Goal: Navigation & Orientation: Find specific page/section

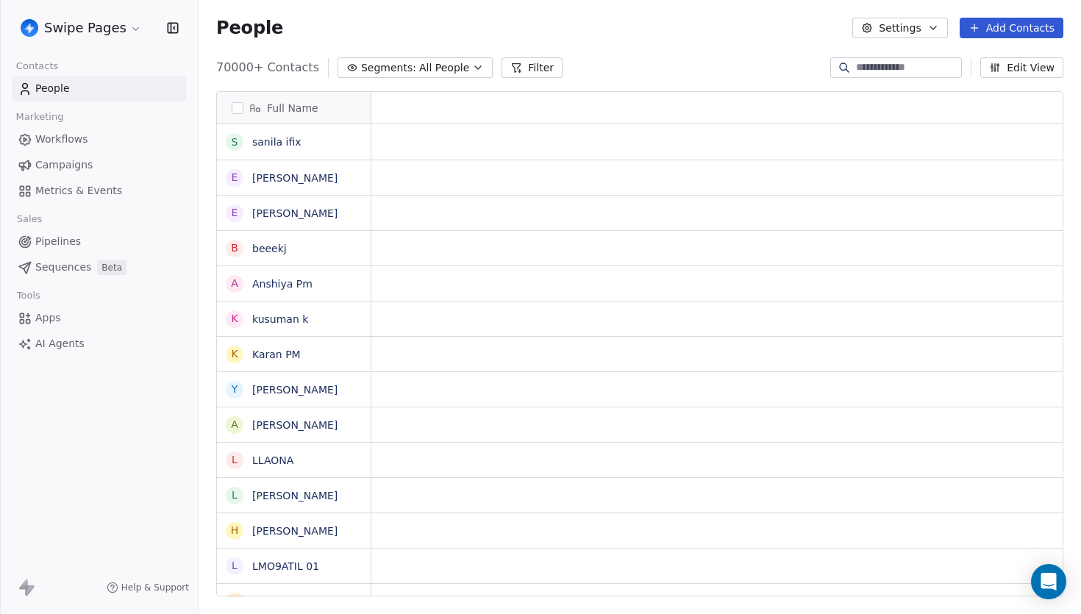
scroll to position [1, 1]
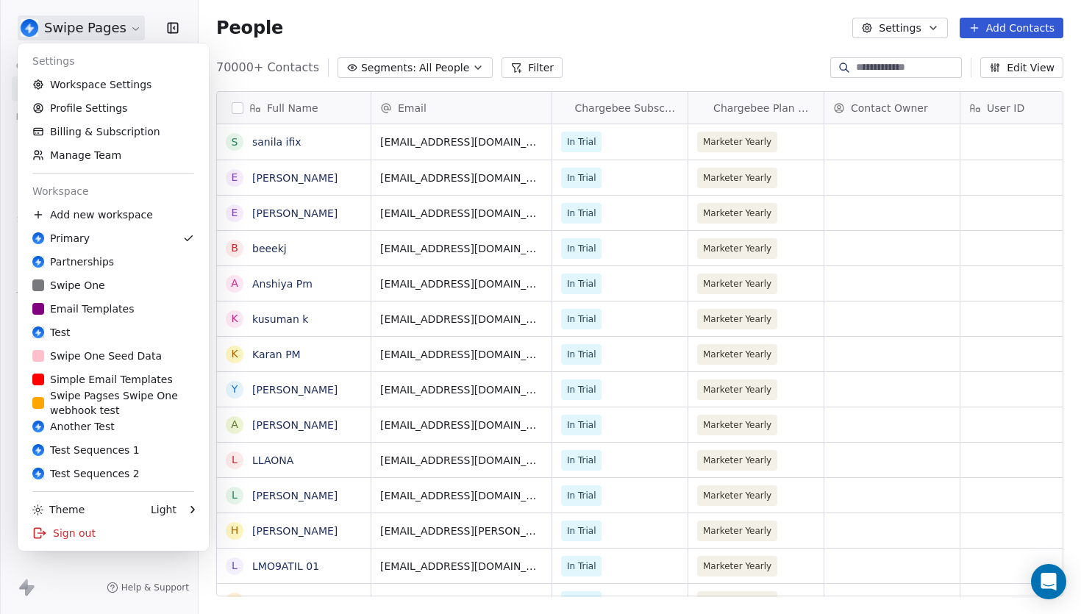
click at [118, 26] on html "Swipe Pages Contacts People Marketing Workflows Campaigns Metrics & Events Sale…" at bounding box center [540, 307] width 1081 height 614
click at [415, 0] on html "Swipe Pages Contacts People Marketing Workflows Campaigns Metrics & Events Sale…" at bounding box center [540, 307] width 1081 height 614
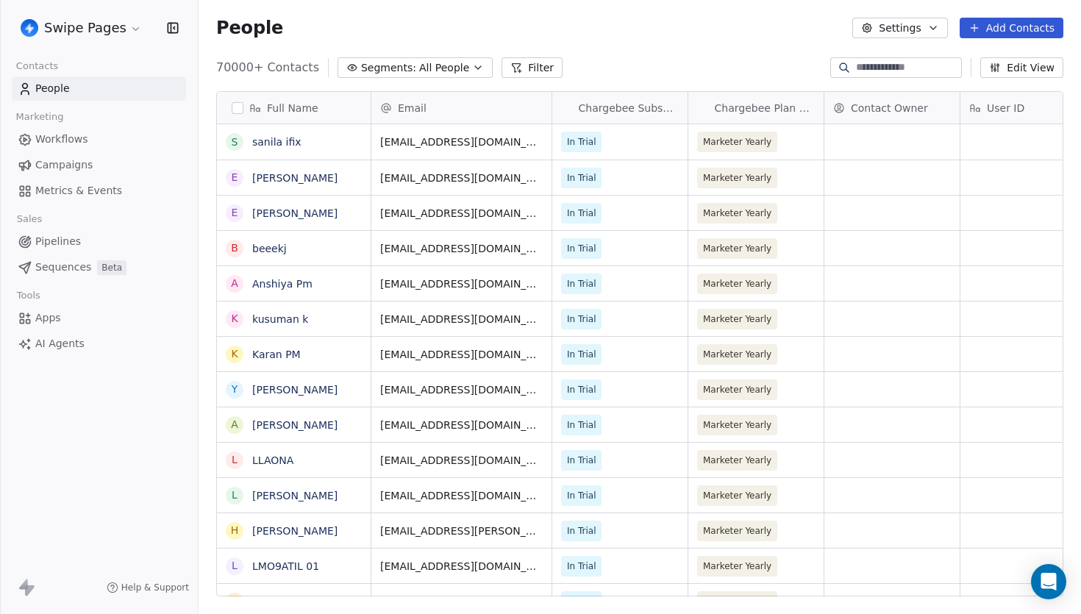
click at [124, 147] on link "Workflows" at bounding box center [99, 139] width 174 height 24
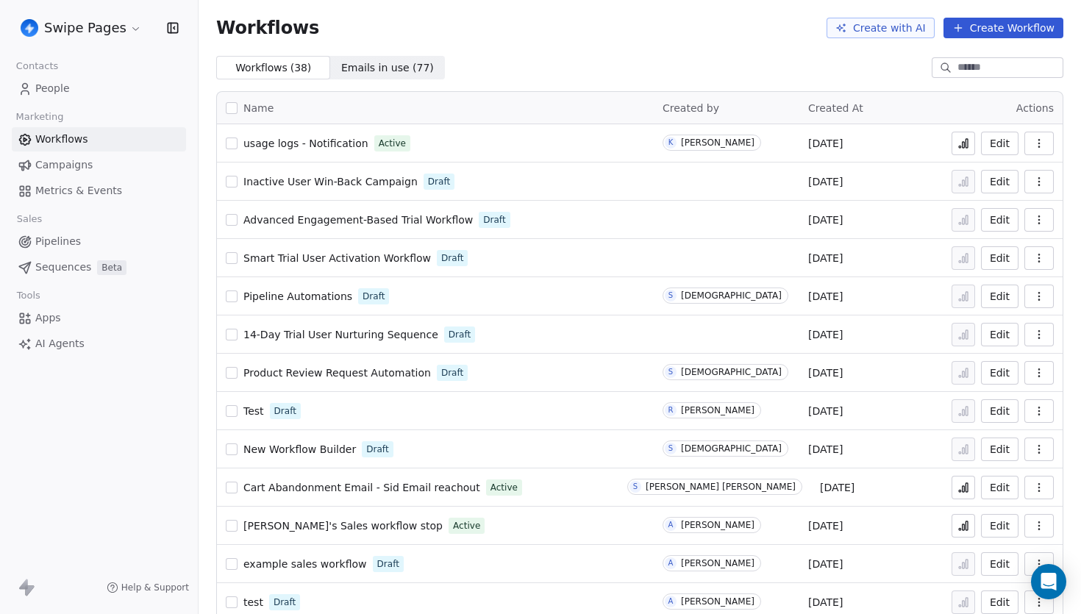
click at [80, 98] on link "People" at bounding box center [99, 88] width 174 height 24
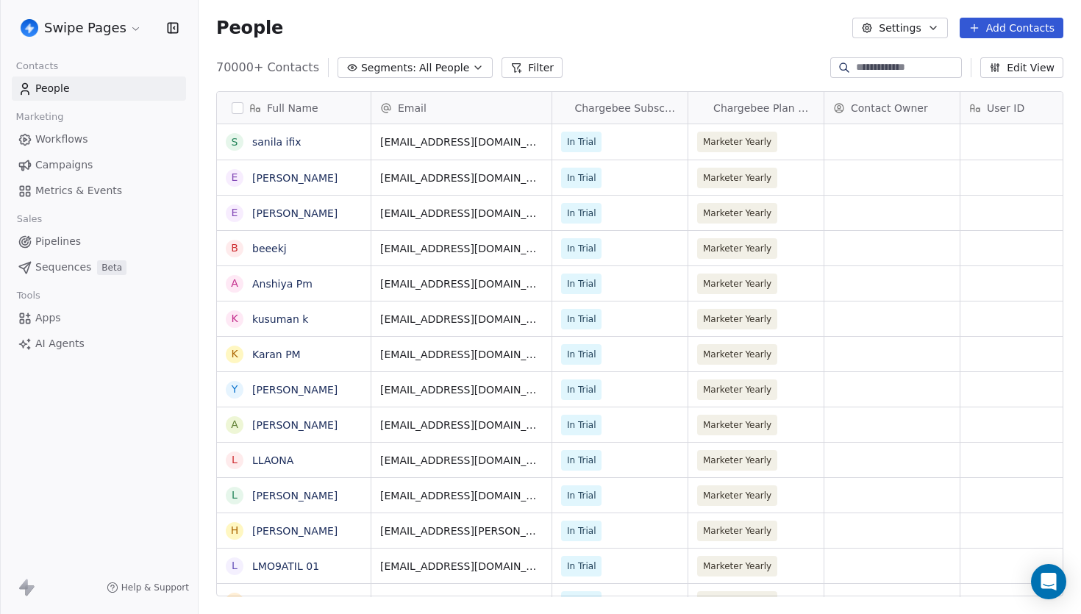
scroll to position [540, 883]
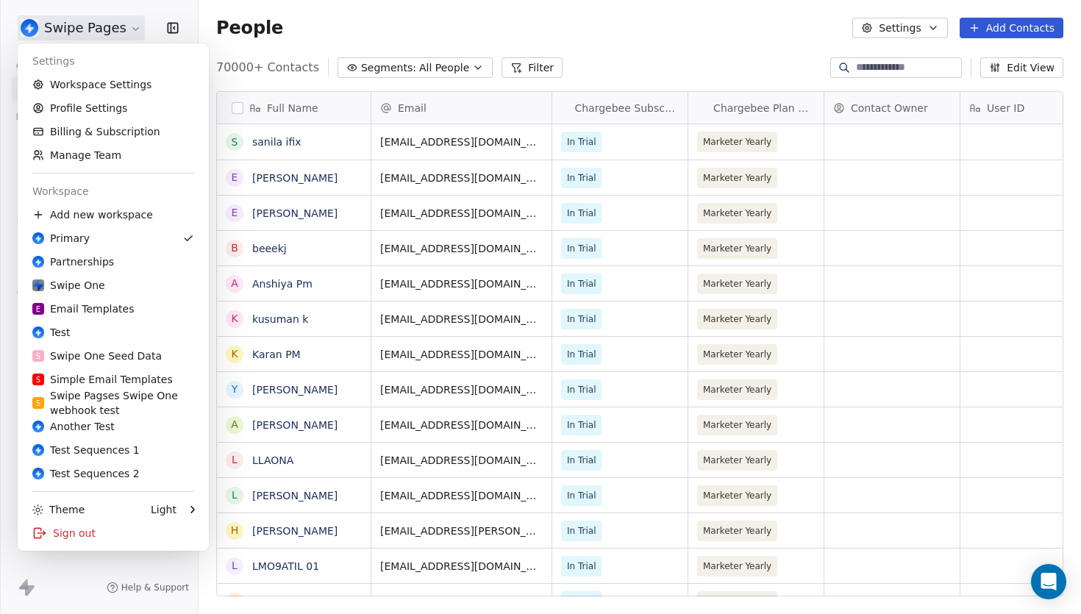
click at [101, 38] on html "Swipe Pages Contacts People Marketing Workflows Campaigns Metrics & Events Sale…" at bounding box center [540, 307] width 1081 height 614
click at [106, 82] on link "Workspace Settings" at bounding box center [113, 85] width 179 height 24
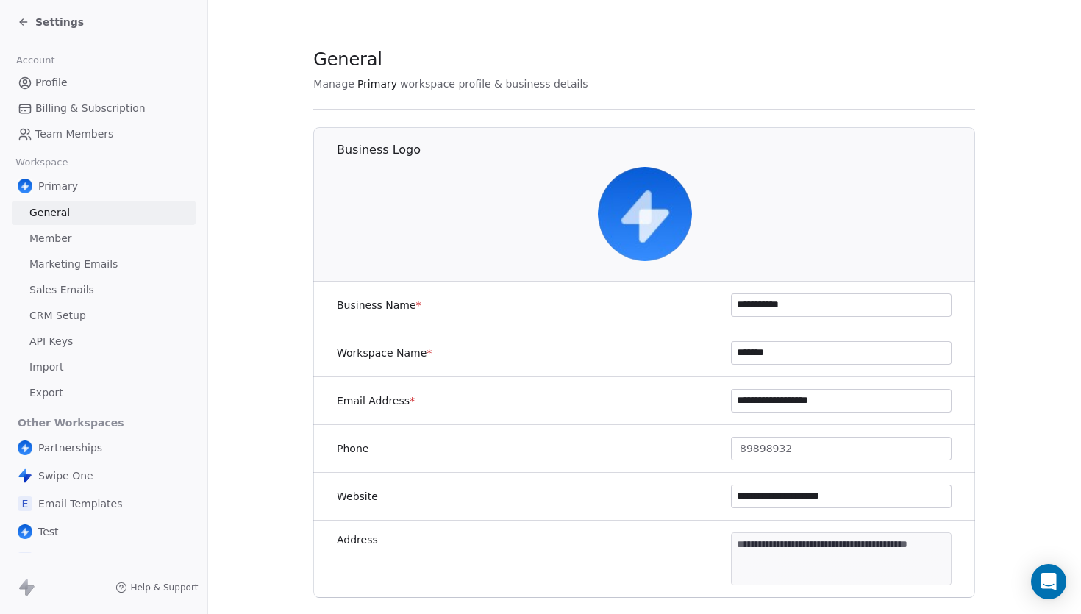
click at [83, 290] on span "Sales Emails" at bounding box center [61, 289] width 65 height 15
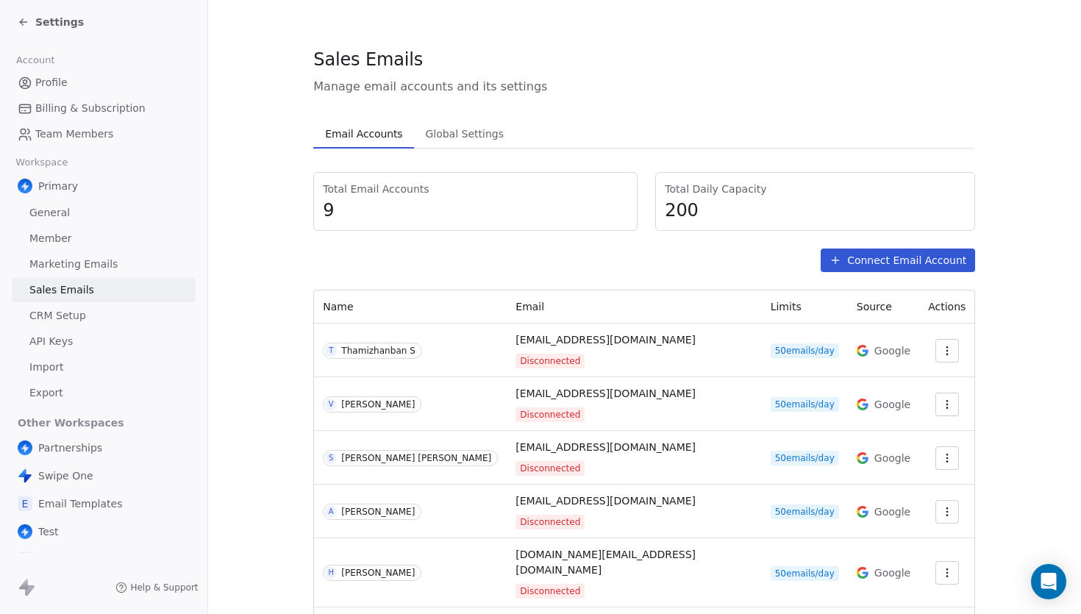
click at [21, 24] on icon at bounding box center [21, 23] width 3 height 3
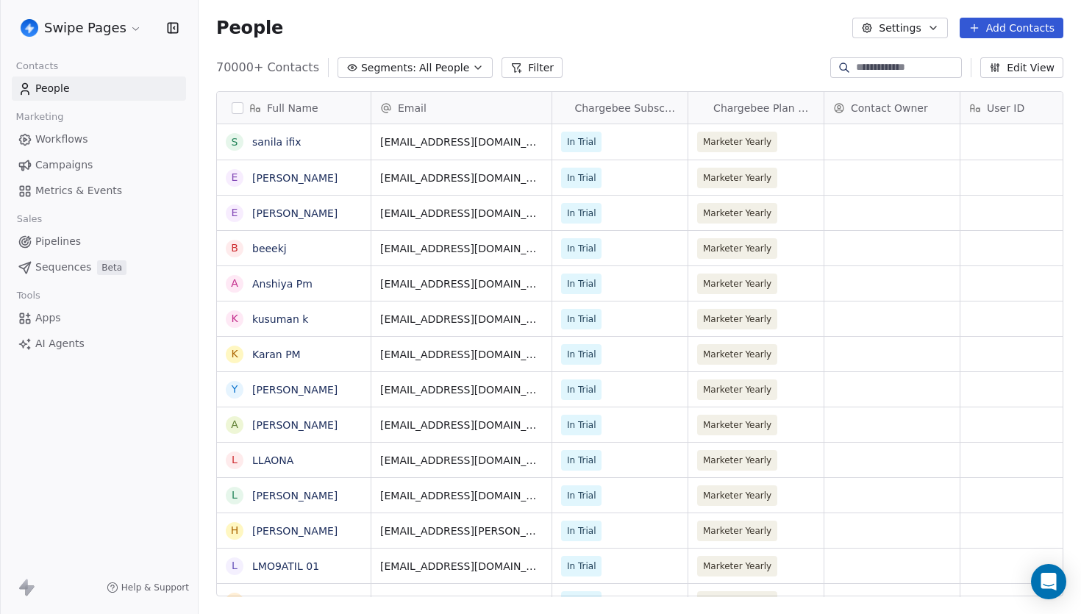
scroll to position [540, 883]
click at [107, 34] on html "Swipe Pages Contacts People Marketing Workflows Campaigns Metrics & Events Sale…" at bounding box center [540, 307] width 1081 height 614
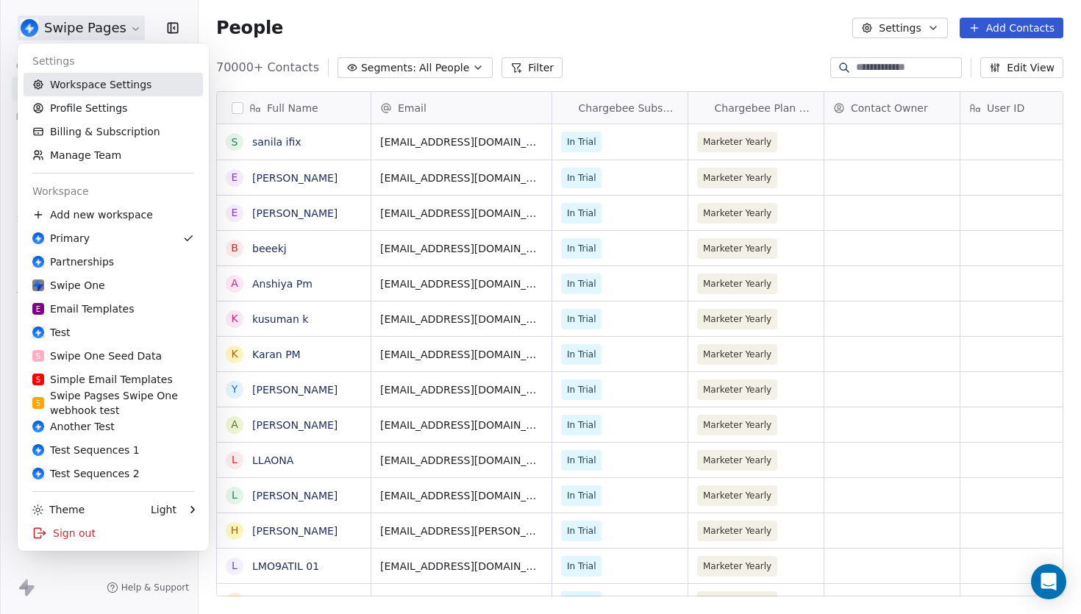
click at [93, 80] on link "Workspace Settings" at bounding box center [113, 85] width 179 height 24
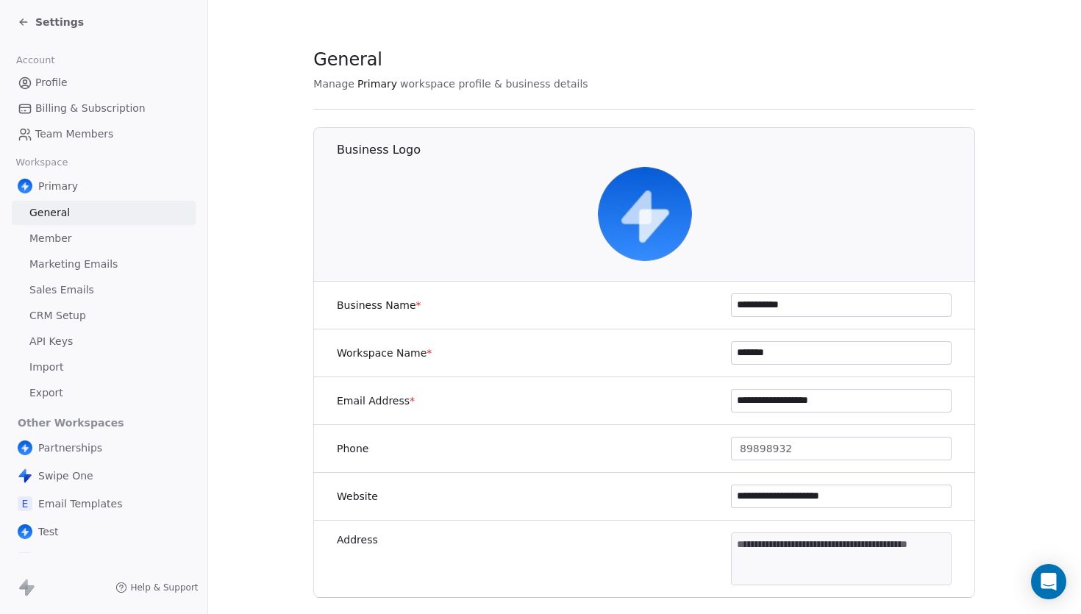
click at [50, 293] on span "Sales Emails" at bounding box center [61, 289] width 65 height 15
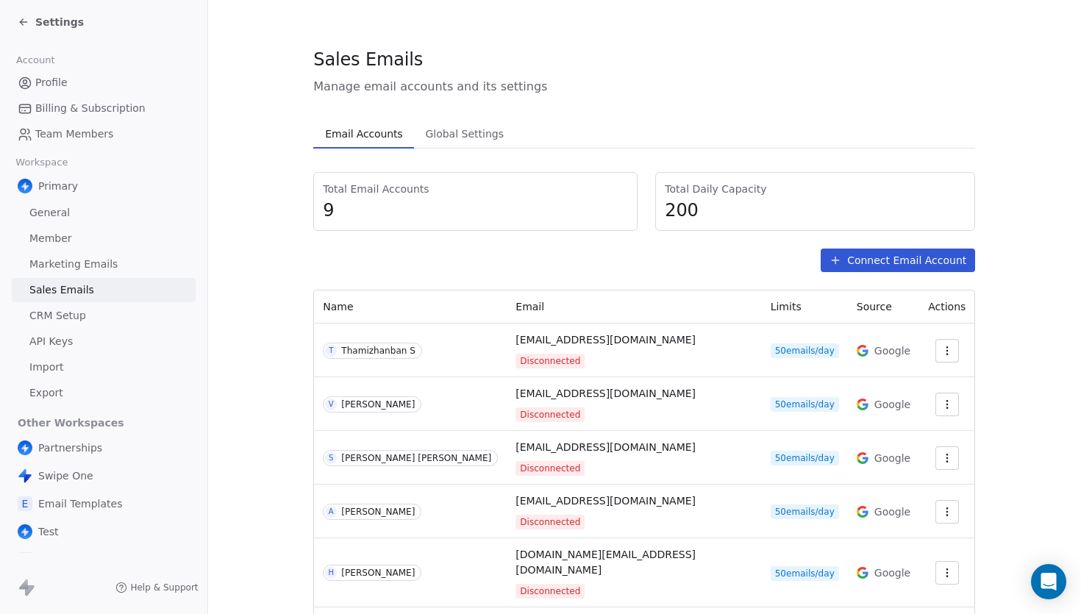
click at [21, 20] on icon at bounding box center [24, 22] width 12 height 12
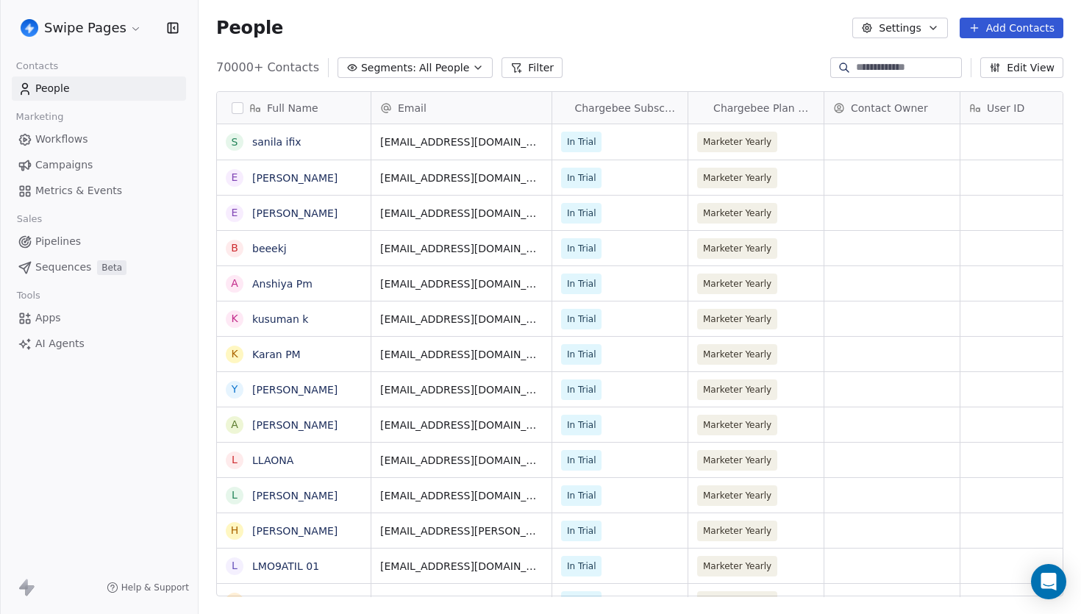
scroll to position [540, 883]
click at [273, 143] on link "sanila ifix" at bounding box center [276, 142] width 49 height 12
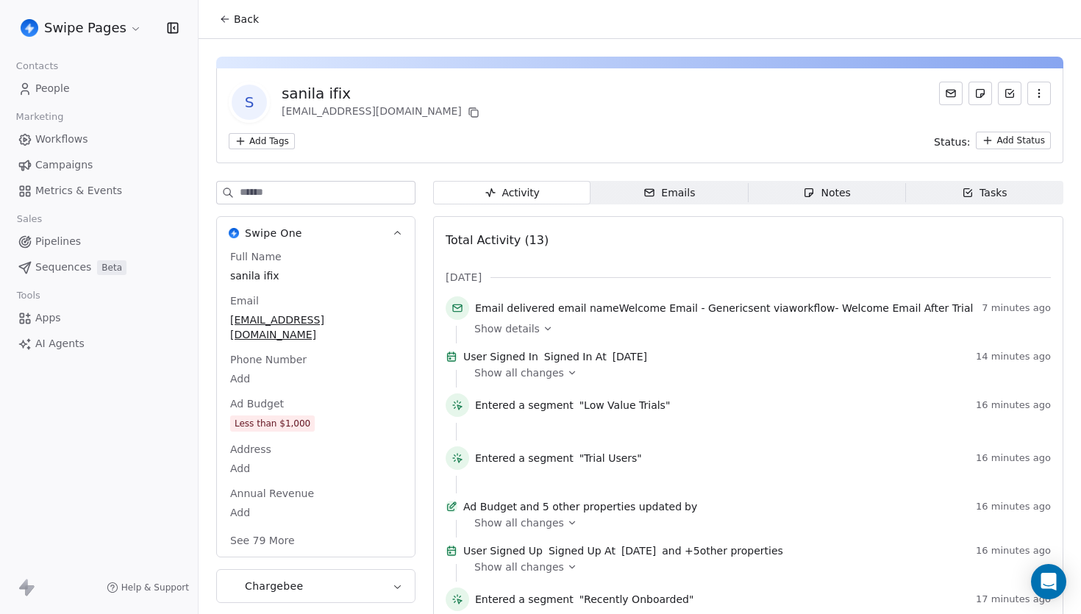
click at [700, 193] on span "Emails Emails" at bounding box center [669, 193] width 157 height 24
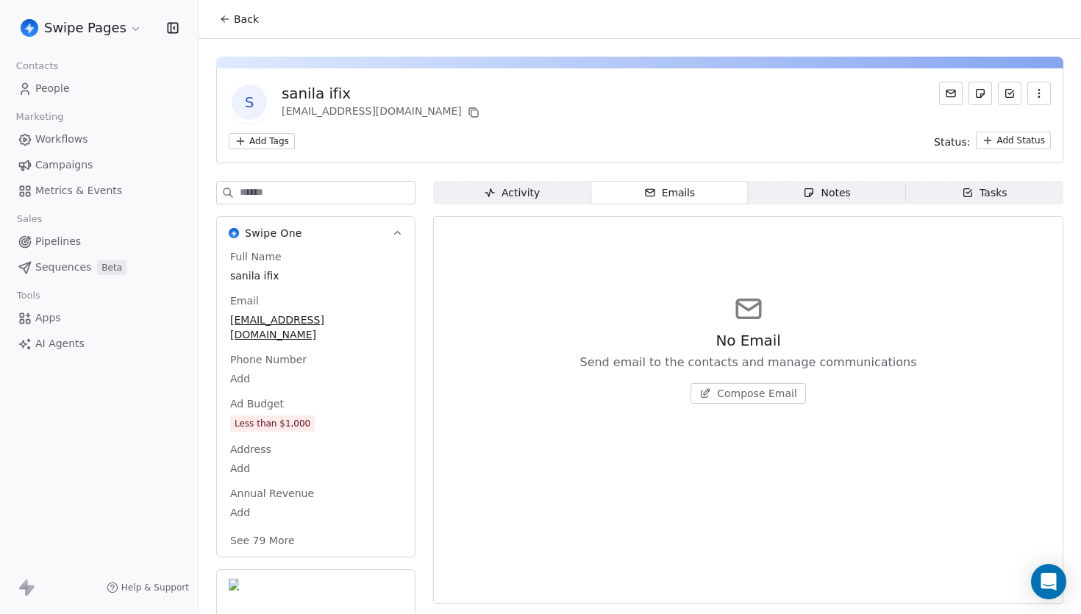
click at [1007, 193] on span "Tasks Tasks" at bounding box center [984, 193] width 157 height 24
click at [63, 234] on span "Pipelines" at bounding box center [58, 241] width 46 height 15
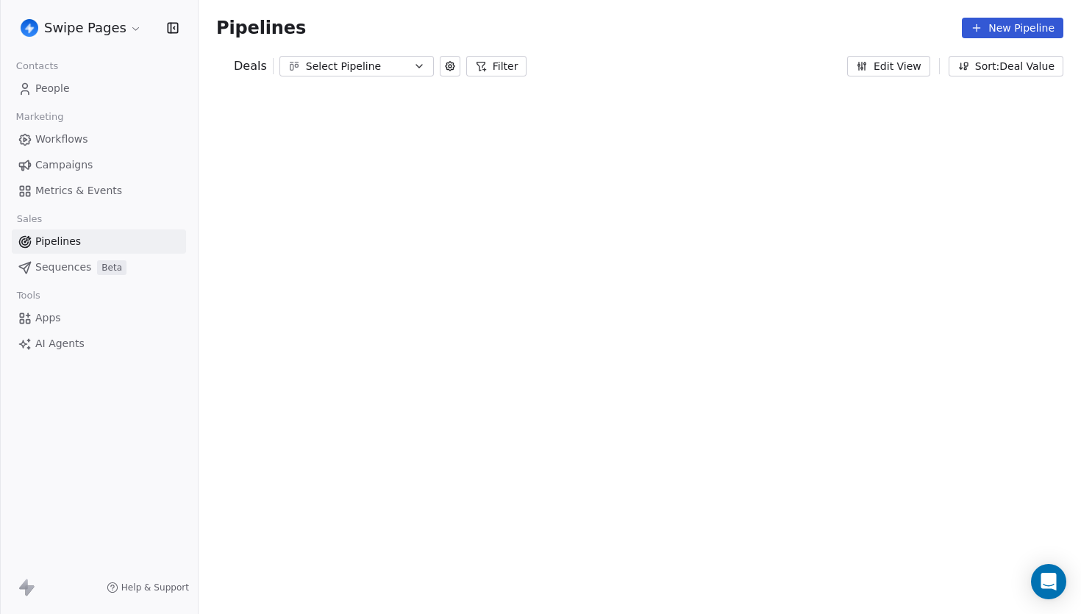
click at [63, 266] on div "Swipe Pages Contacts People Marketing Workflows Campaigns Metrics & Events Sale…" at bounding box center [540, 307] width 1081 height 614
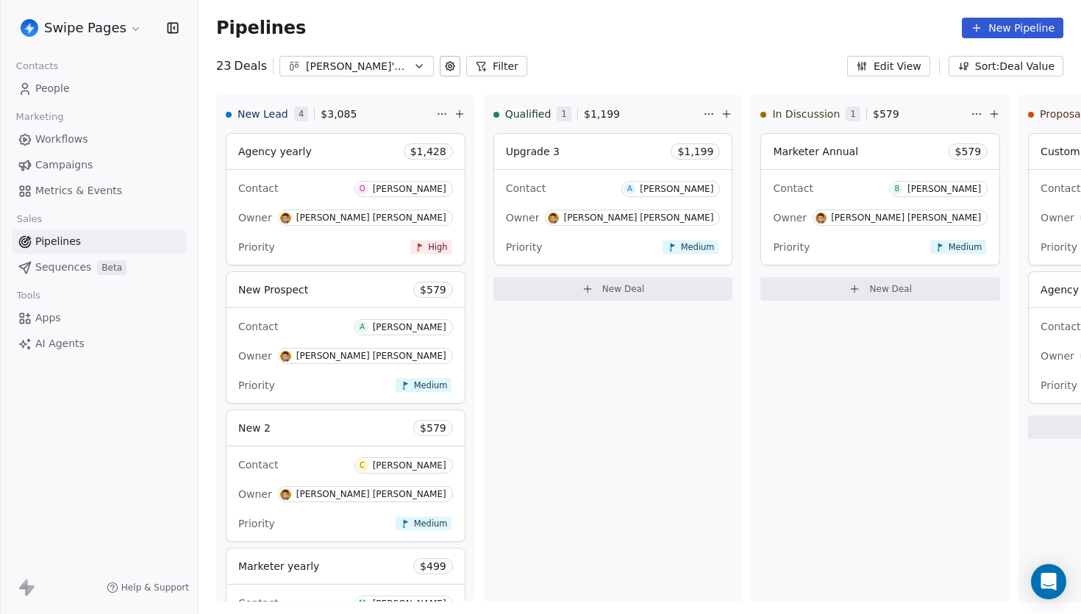
click at [107, 32] on html "Swipe Pages Contacts People Marketing Workflows Campaigns Metrics & Events Sale…" at bounding box center [540, 307] width 1081 height 614
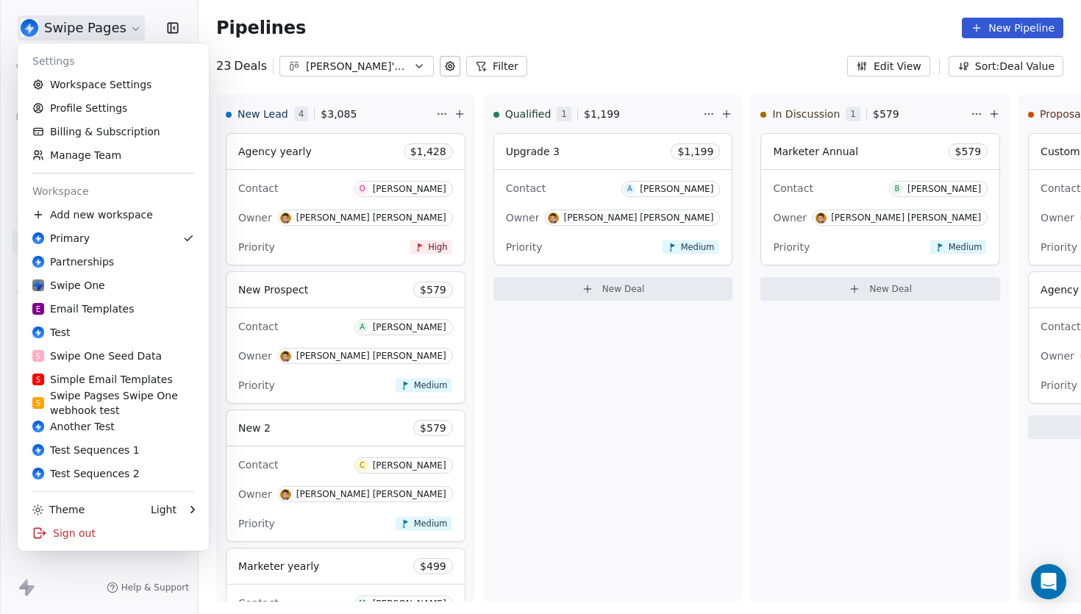
click at [144, 14] on html "Swipe Pages Contacts People Marketing Workflows Campaigns Metrics & Events Sale…" at bounding box center [540, 307] width 1081 height 614
click at [118, 35] on html "Swipe Pages Contacts People Marketing Workflows Campaigns Metrics & Events Sale…" at bounding box center [540, 307] width 1081 height 614
click at [118, 34] on html "Swipe Pages Contacts People Marketing Workflows Campaigns Metrics & Events Sale…" at bounding box center [540, 307] width 1081 height 614
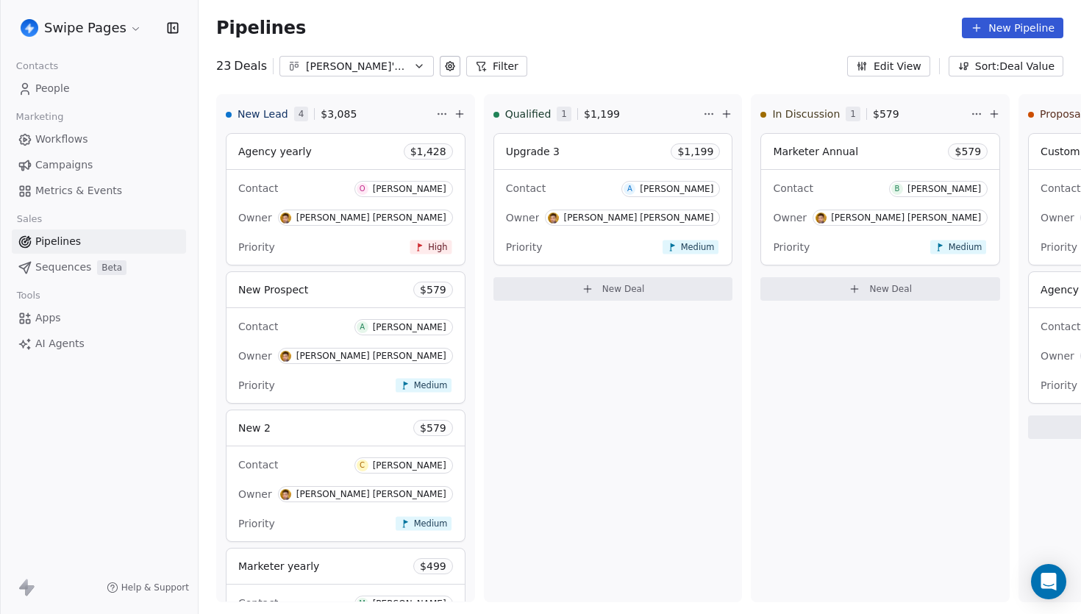
click at [74, 269] on span "Sequences" at bounding box center [63, 267] width 56 height 15
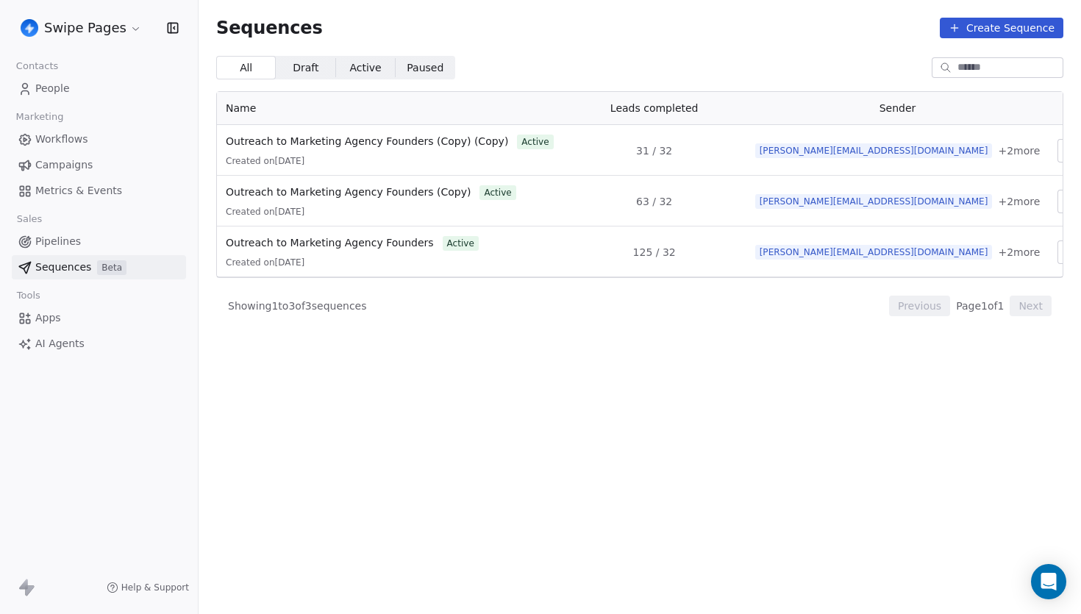
click at [77, 240] on span "Pipelines" at bounding box center [58, 241] width 46 height 15
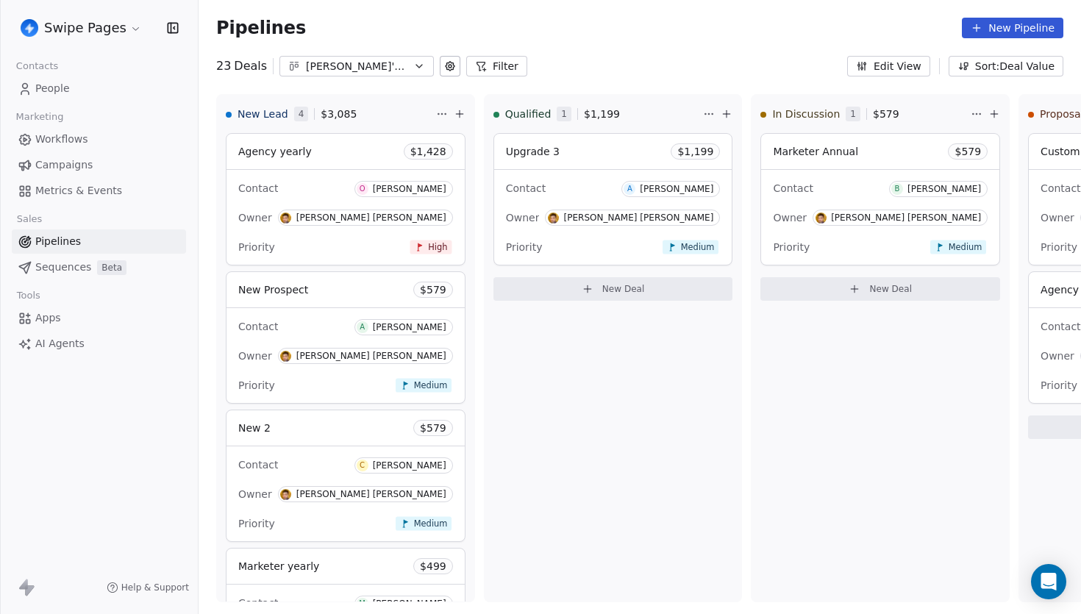
click at [61, 86] on span "People" at bounding box center [52, 88] width 35 height 15
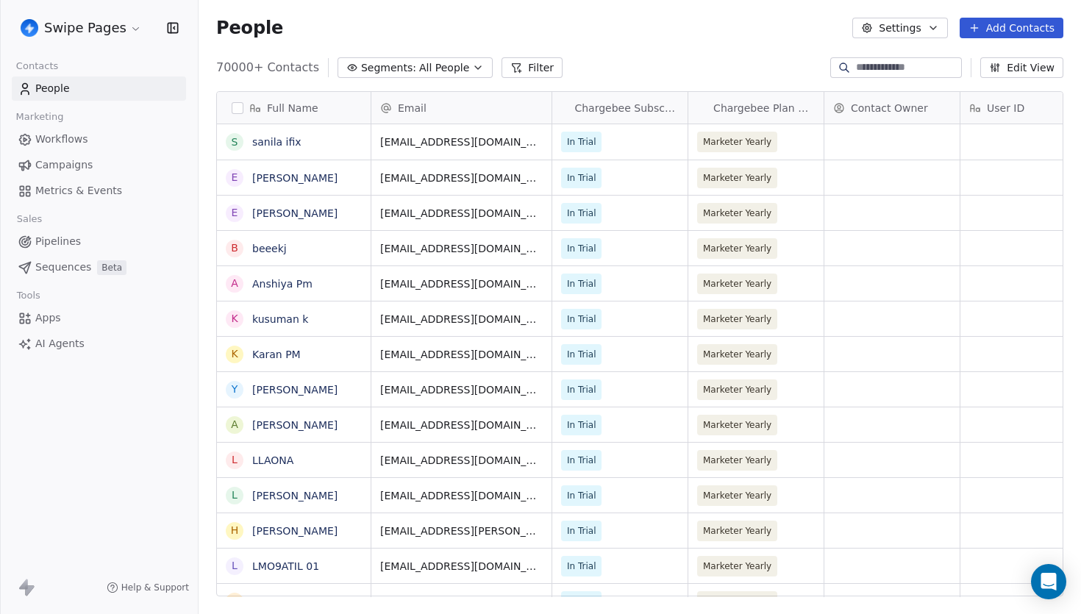
scroll to position [540, 883]
click at [272, 141] on link "sanila ifix" at bounding box center [276, 142] width 49 height 12
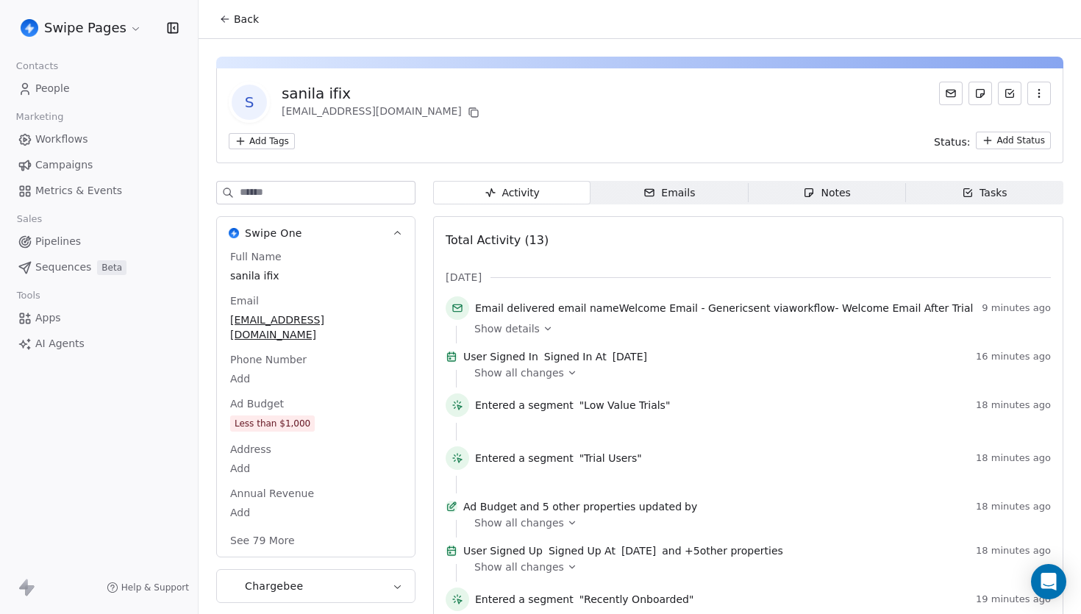
click at [958, 198] on span "Tasks Tasks" at bounding box center [984, 193] width 157 height 24
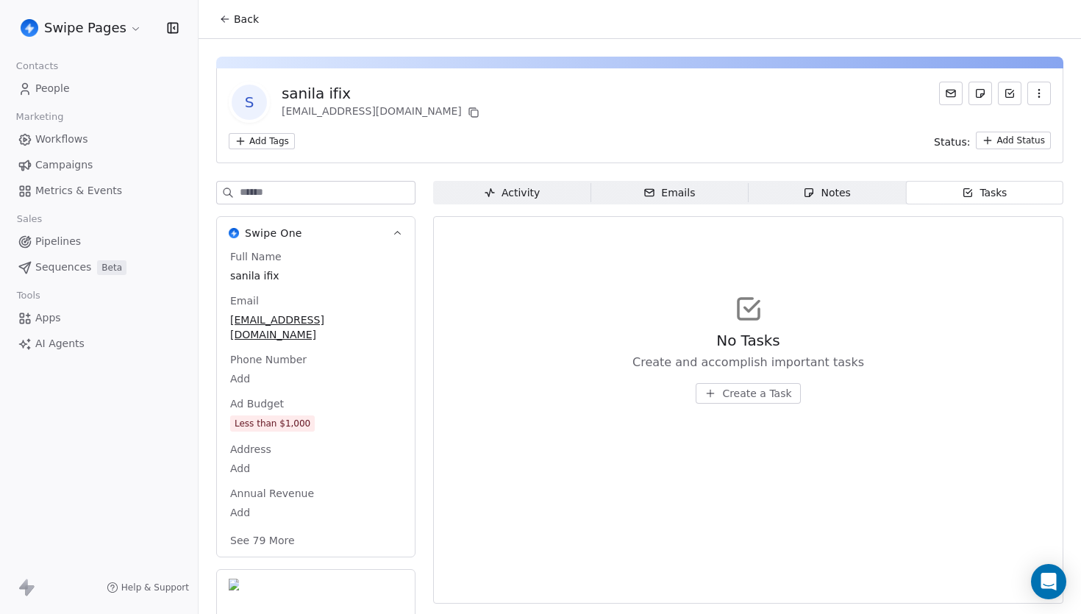
click at [856, 185] on span "Notes Notes" at bounding box center [827, 193] width 157 height 24
click at [550, 188] on span "Activity Activity" at bounding box center [511, 193] width 157 height 24
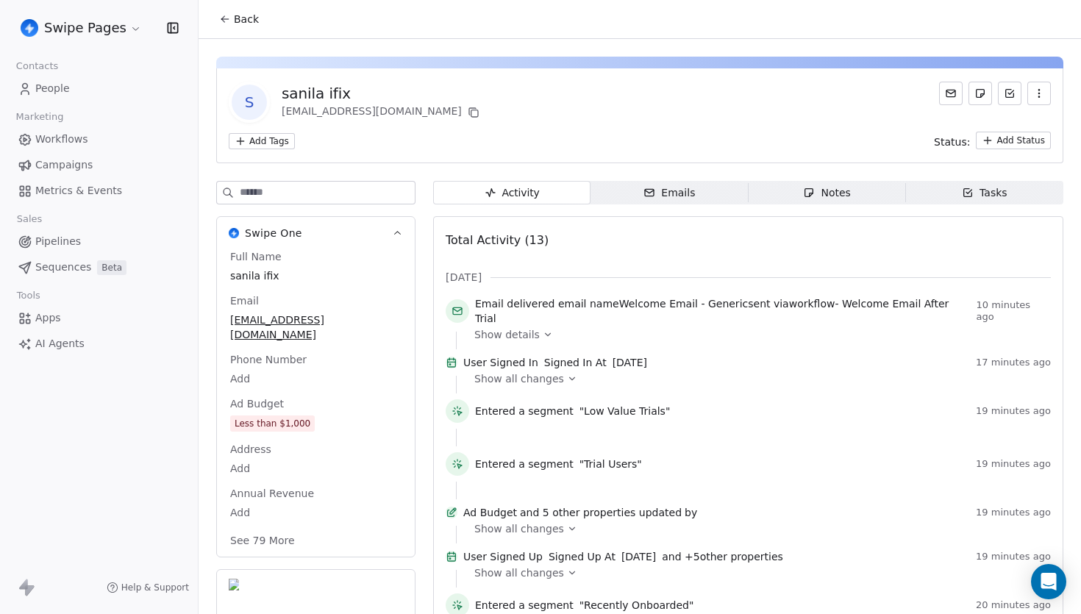
click at [228, 7] on button "Back" at bounding box center [238, 19] width 57 height 26
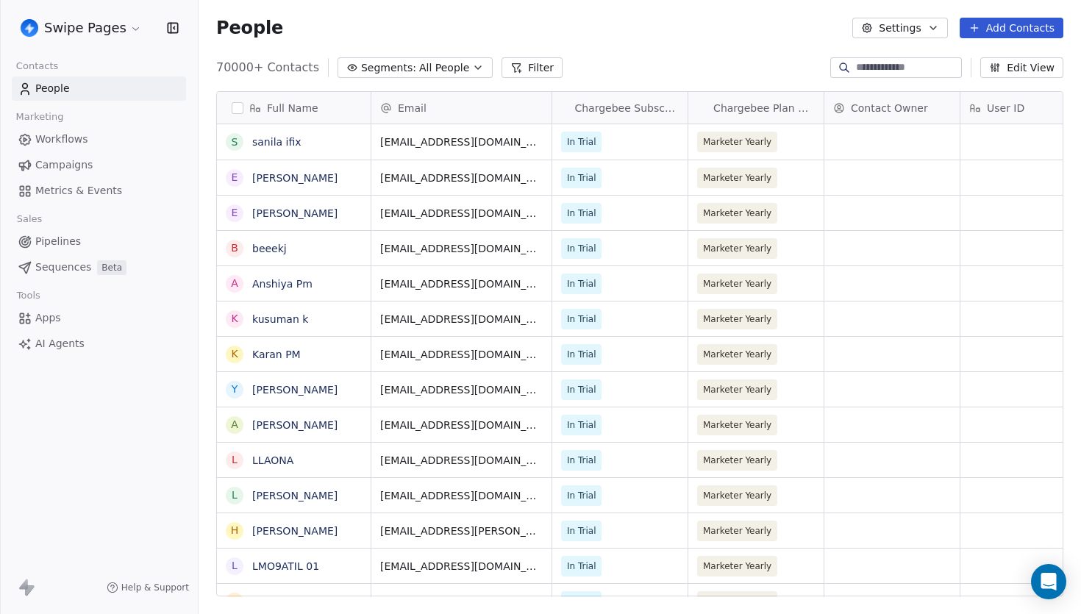
scroll to position [540, 883]
click at [71, 244] on span "Pipelines" at bounding box center [58, 241] width 46 height 15
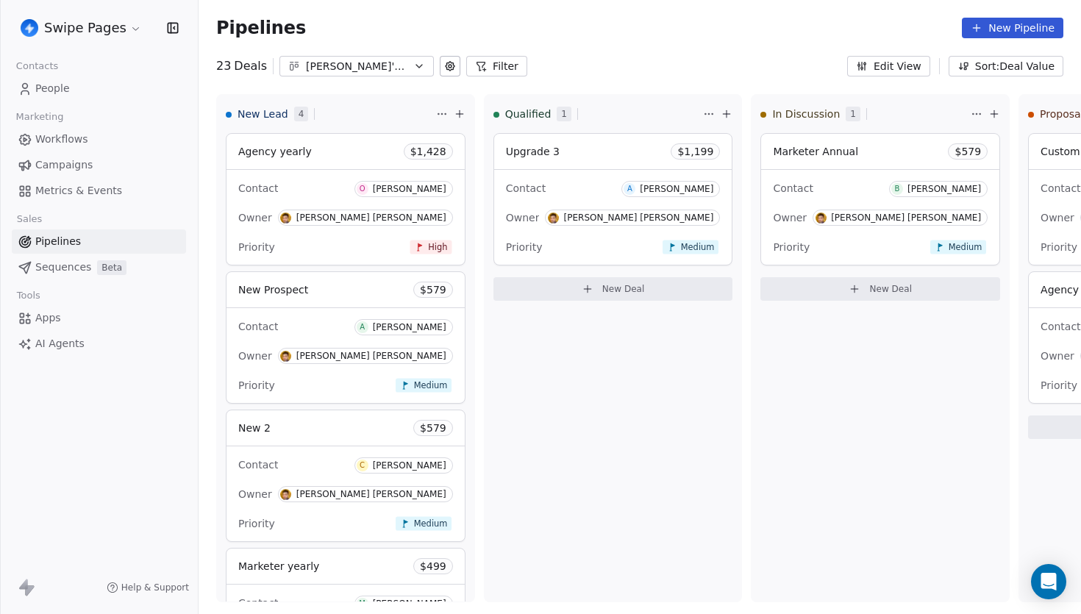
click at [85, 86] on link "People" at bounding box center [99, 88] width 174 height 24
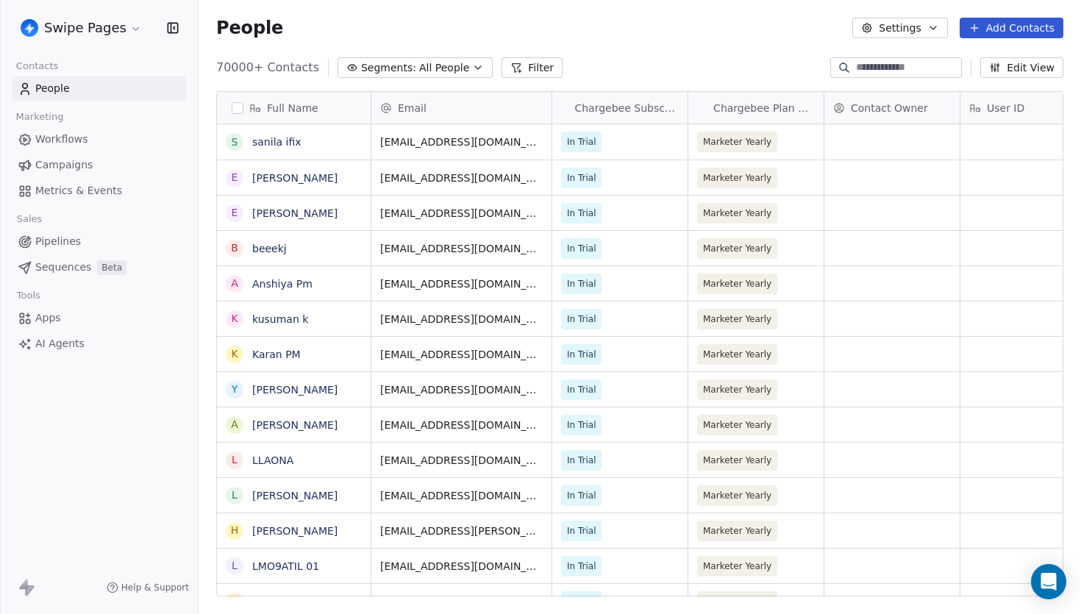
scroll to position [540, 883]
click at [112, 24] on html "Swipe Pages Contacts People Marketing Workflows Campaigns Metrics & Events Sale…" at bounding box center [540, 307] width 1081 height 614
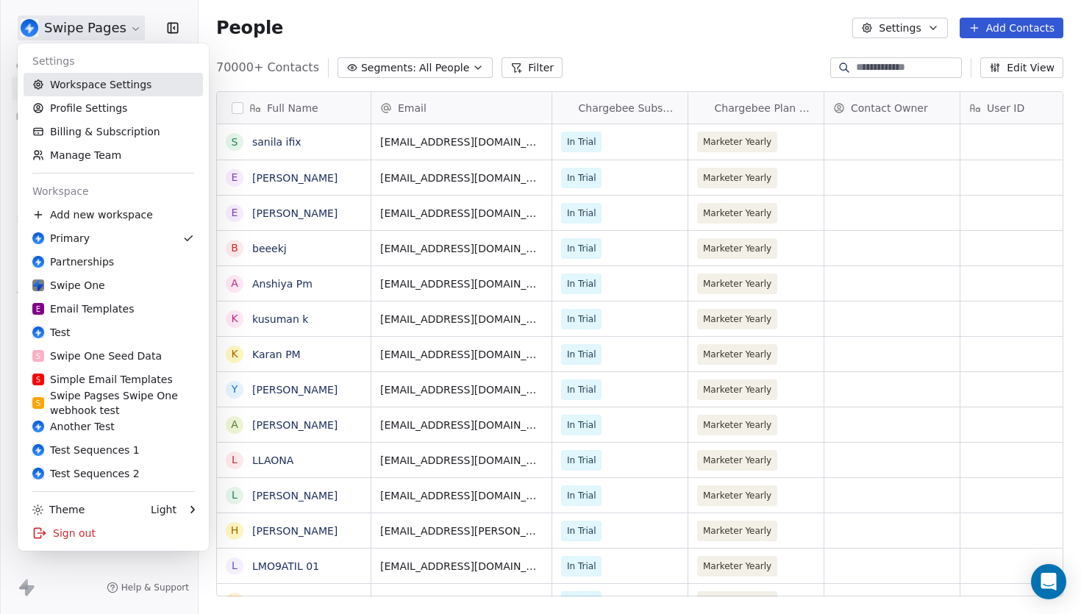
click at [115, 82] on link "Workspace Settings" at bounding box center [113, 85] width 179 height 24
